Goal: Navigation & Orientation: Find specific page/section

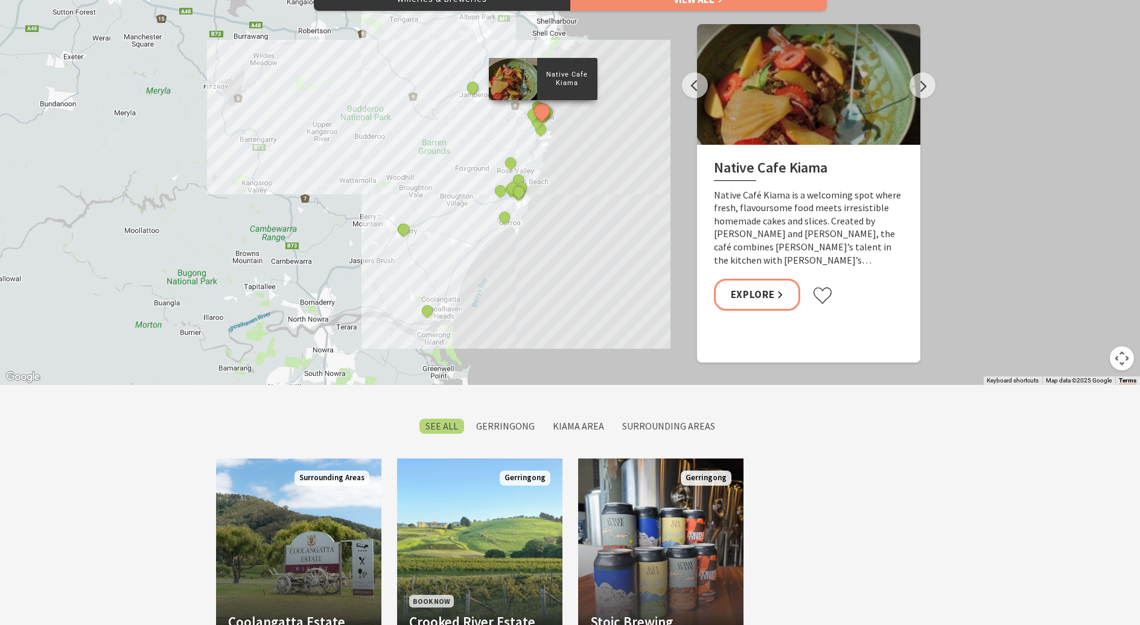
scroll to position [629, 0]
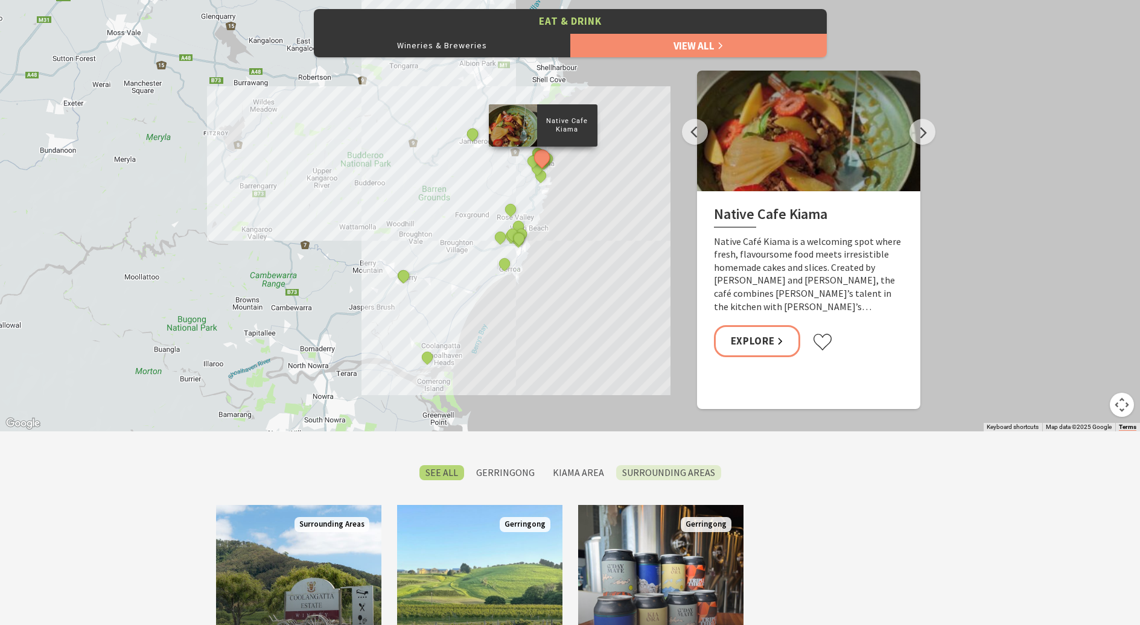
click at [655, 469] on label "Surrounding Areas" at bounding box center [668, 472] width 105 height 15
click at [0, 0] on input "Surrounding Areas" at bounding box center [0, 0] width 0 height 0
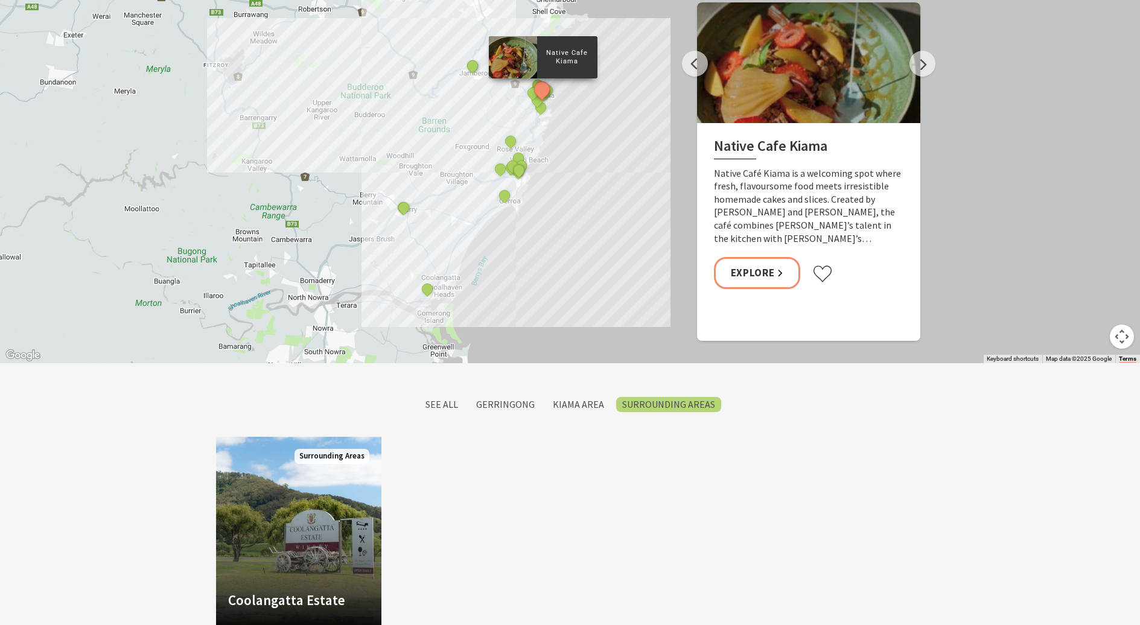
scroll to position [699, 0]
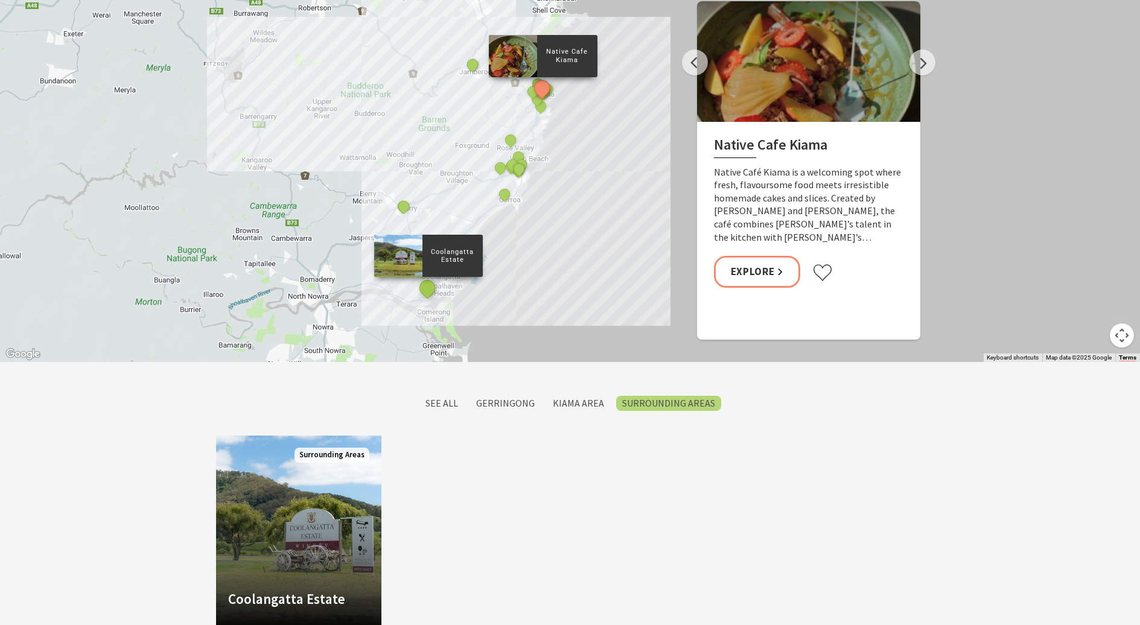
click at [430, 291] on button "See detail about Coolangatta Estate" at bounding box center [427, 287] width 22 height 22
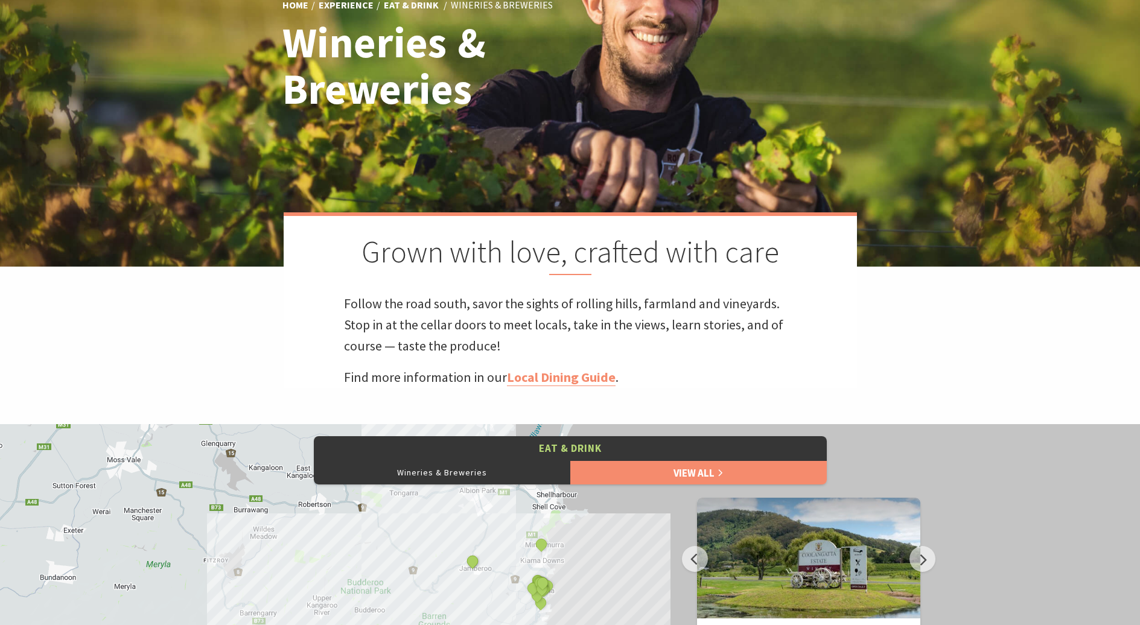
scroll to position [0, 0]
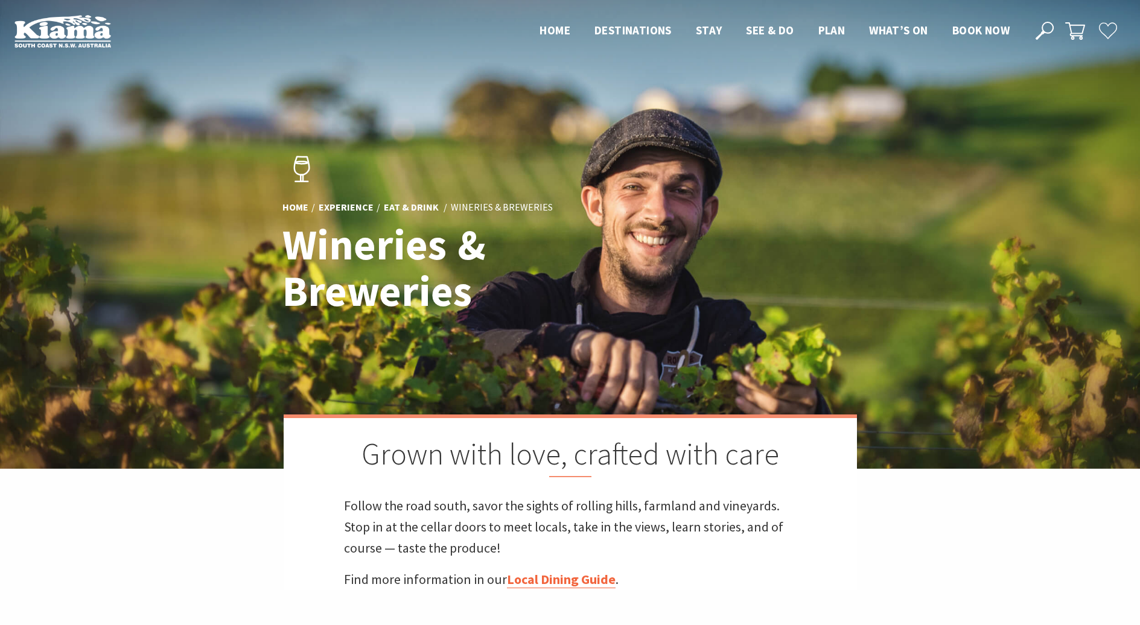
click at [540, 581] on link "Local Dining Guide" at bounding box center [561, 579] width 109 height 17
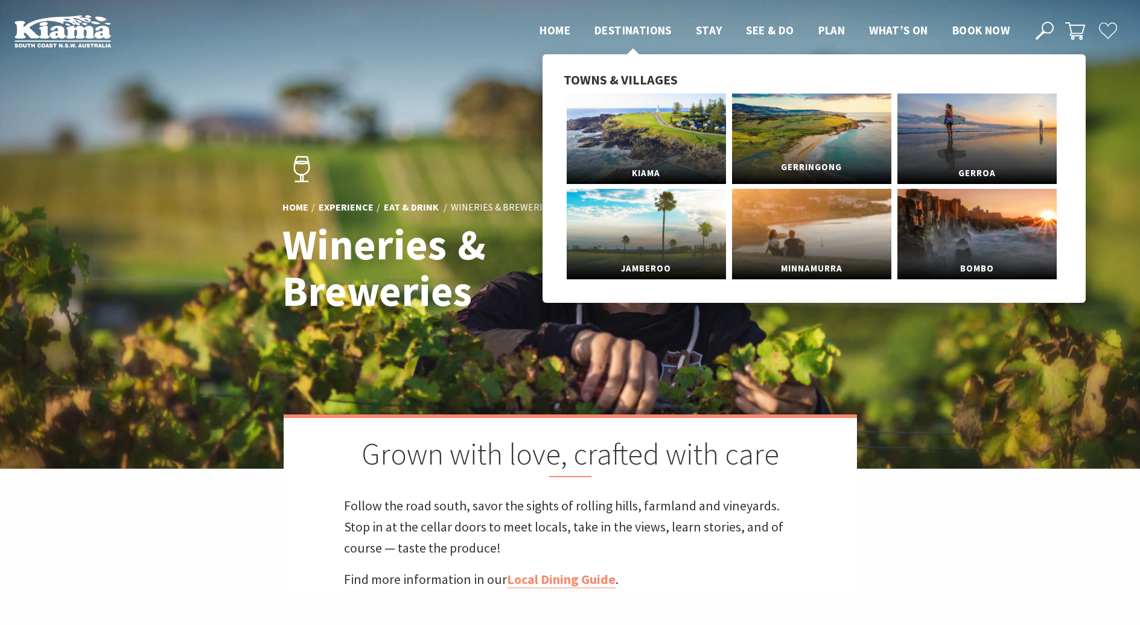
click at [816, 147] on link "Gerringong" at bounding box center [811, 139] width 159 height 91
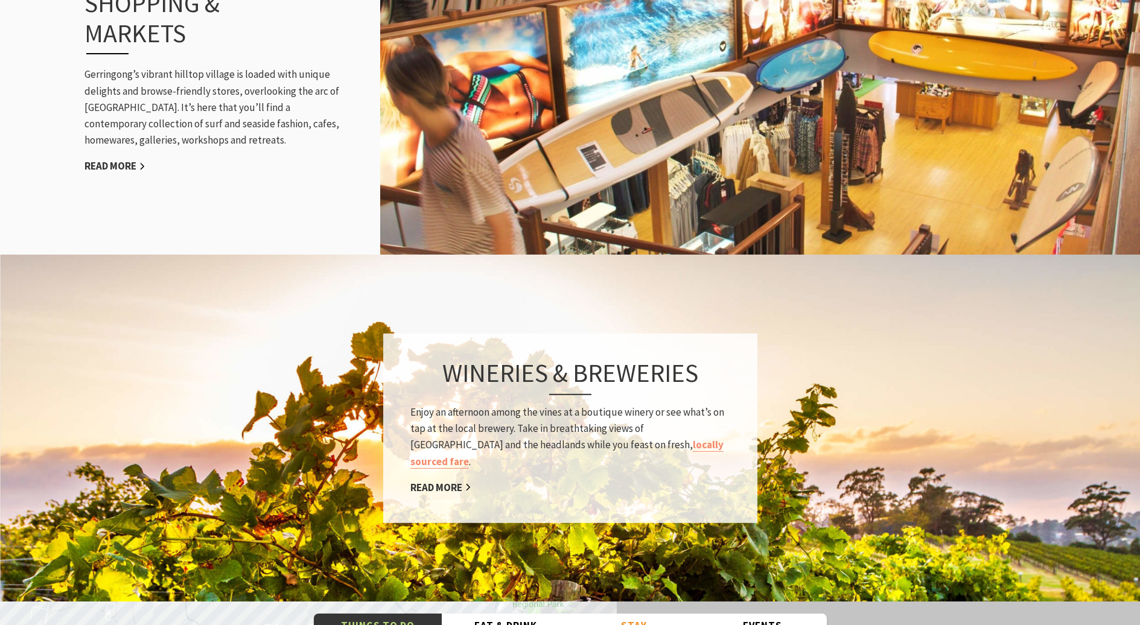
scroll to position [1750, 0]
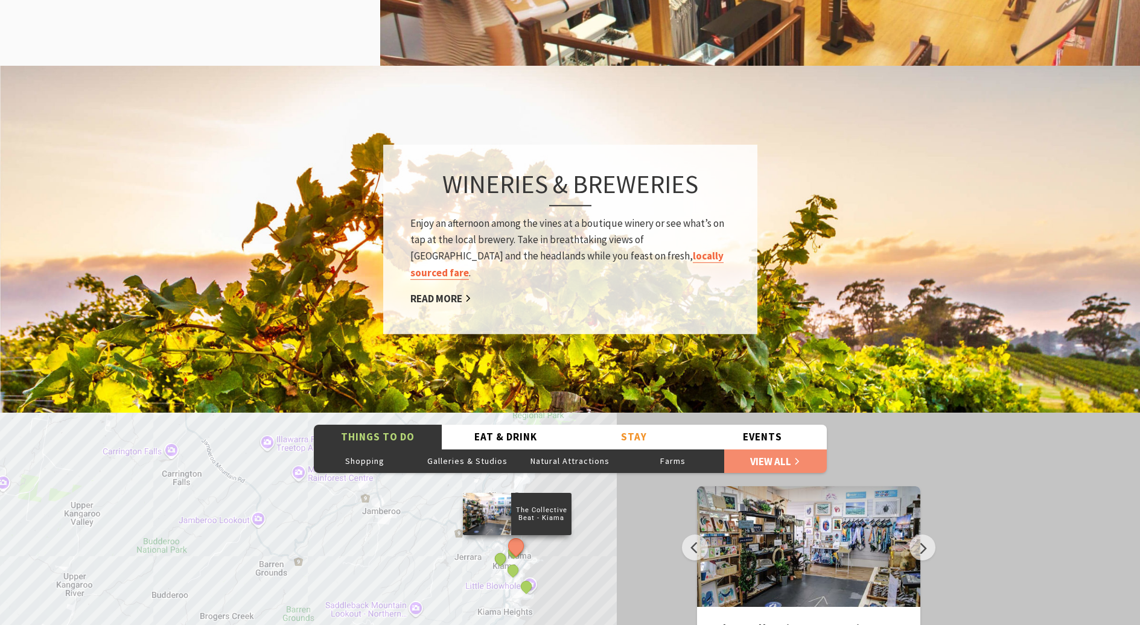
click at [603, 249] on link "locally sourced fare" at bounding box center [566, 264] width 313 height 30
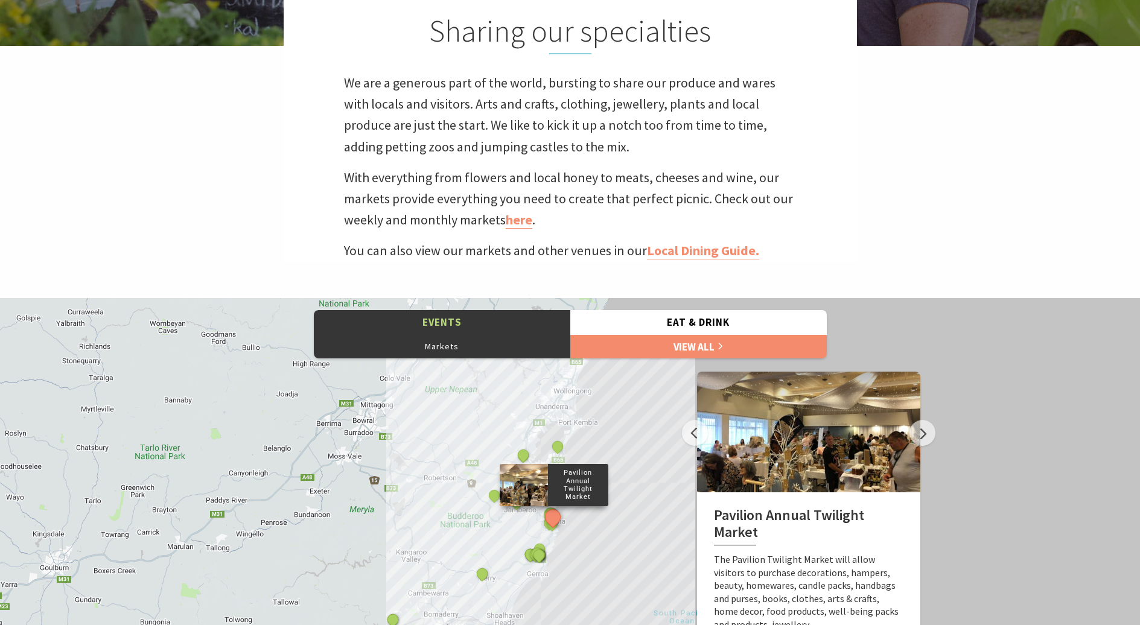
scroll to position [543, 0]
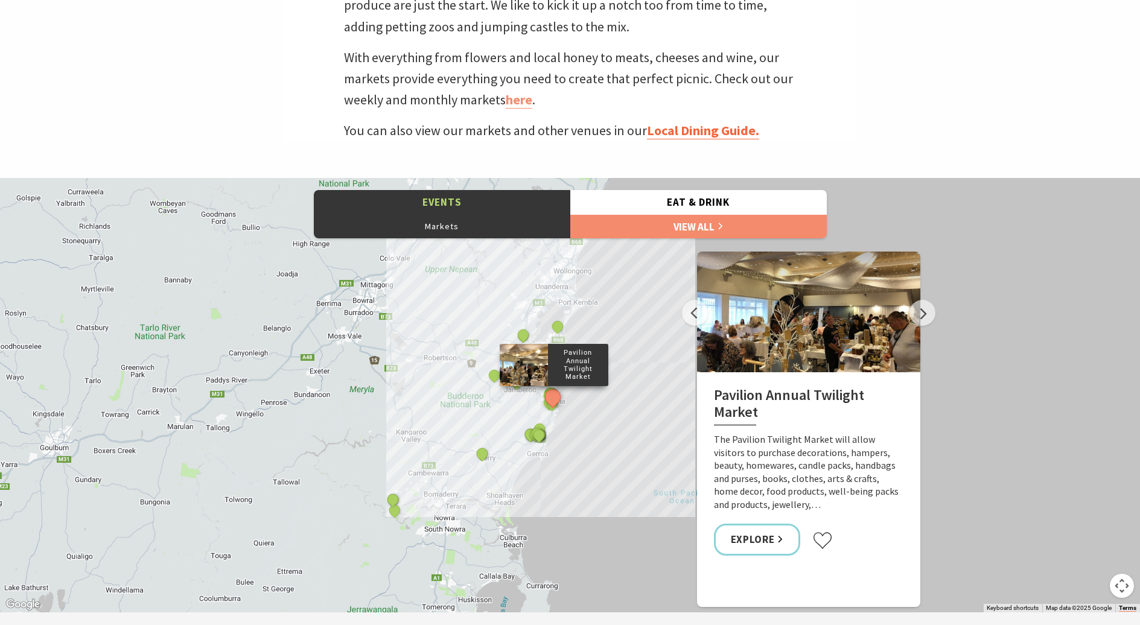
click at [686, 132] on link "Local Dining Guide." at bounding box center [703, 130] width 112 height 17
